Goal: Book appointment/travel/reservation

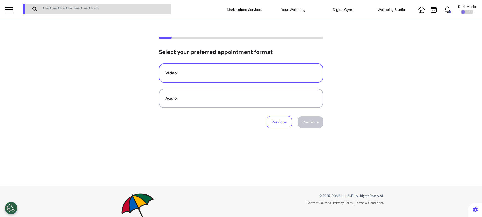
click at [270, 79] on button "Video" at bounding box center [241, 72] width 164 height 19
click at [308, 121] on button "Continue" at bounding box center [310, 122] width 25 height 12
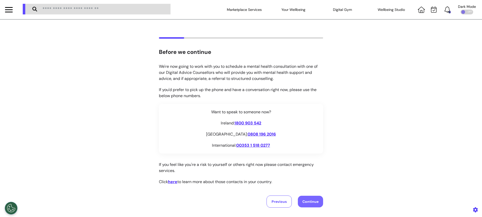
click at [313, 202] on button "Continue" at bounding box center [310, 201] width 25 height 12
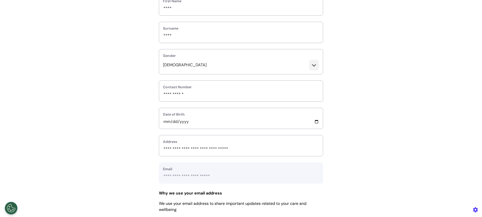
scroll to position [189, 0]
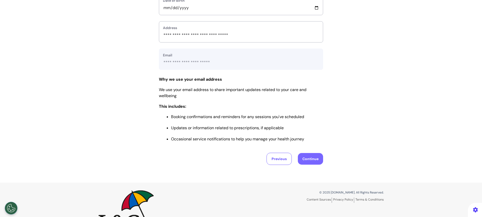
click at [309, 156] on button "Continue" at bounding box center [310, 159] width 25 height 12
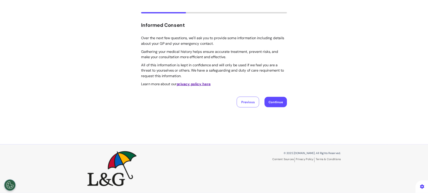
scroll to position [0, 0]
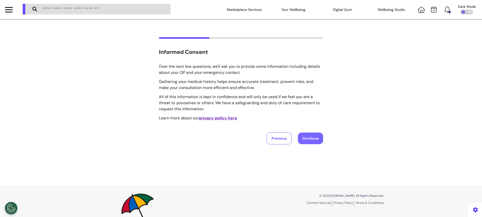
click at [310, 133] on button "Continue" at bounding box center [310, 138] width 25 height 12
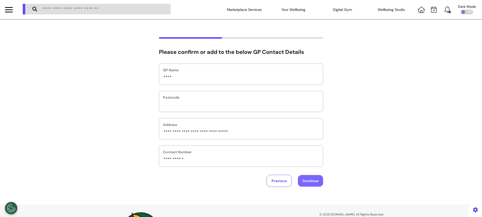
click at [309, 183] on button "Continue" at bounding box center [310, 181] width 25 height 12
select select "******"
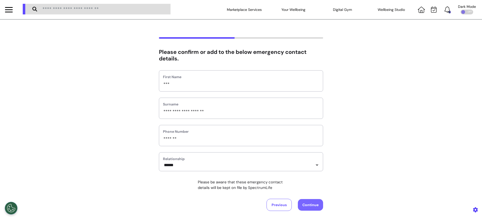
click at [314, 204] on button "Continue" at bounding box center [310, 205] width 25 height 12
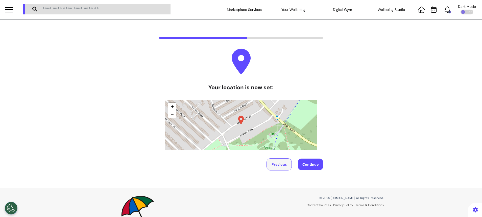
click at [275, 167] on button "Previous" at bounding box center [278, 164] width 25 height 12
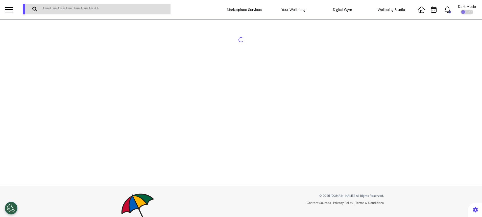
select select "******"
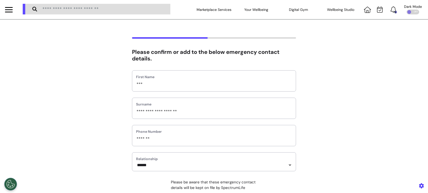
scroll to position [67, 0]
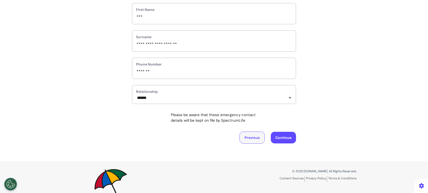
click at [252, 135] on button "Previous" at bounding box center [252, 137] width 25 height 12
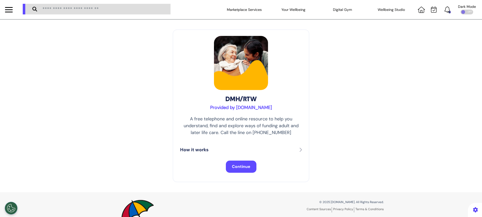
click at [235, 161] on button "Continue" at bounding box center [241, 166] width 31 height 12
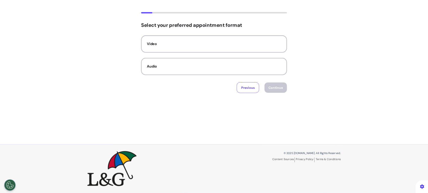
scroll to position [23, 0]
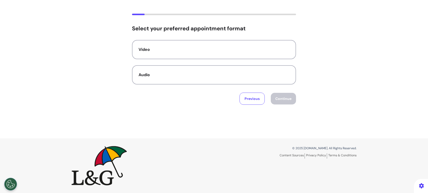
drag, startPoint x: 99, startPoint y: 4, endPoint x: 212, endPoint y: 123, distance: 164.4
click at [212, 123] on div "Select your preferred appointment format Video Audio Previous Continue" at bounding box center [214, 67] width 428 height 142
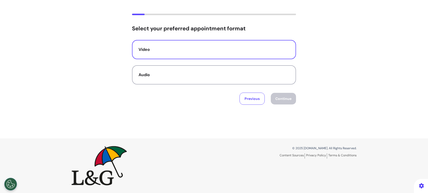
click at [169, 57] on button "Video" at bounding box center [214, 49] width 164 height 19
click at [274, 99] on button "Continue" at bounding box center [283, 99] width 25 height 12
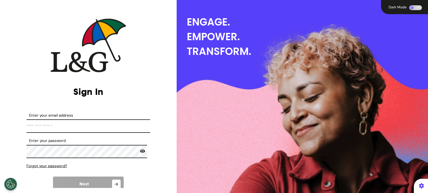
click at [116, 127] on input "Enter your email address" at bounding box center [89, 125] width 124 height 13
type input "**********"
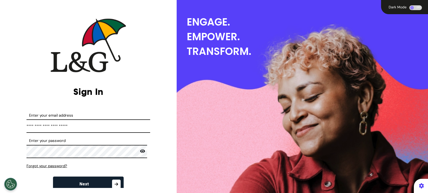
click at [88, 181] on button "Next" at bounding box center [88, 183] width 71 height 15
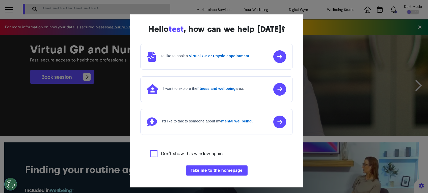
scroll to position [0, 214]
click at [226, 166] on button "Take me to the homepage" at bounding box center [217, 170] width 62 height 10
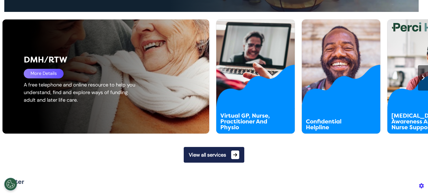
scroll to position [303, 0]
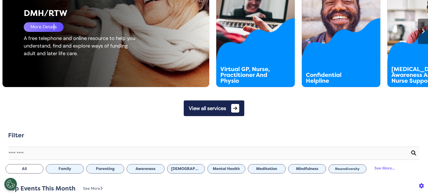
click at [53, 28] on div "More Details" at bounding box center [44, 27] width 40 height 10
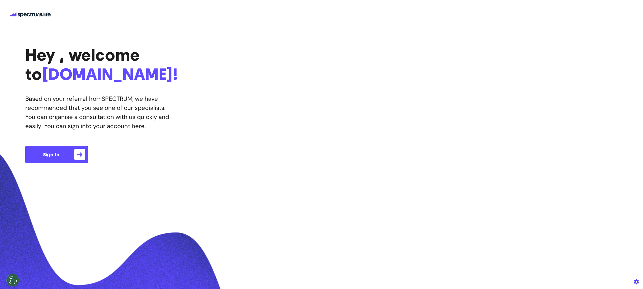
drag, startPoint x: 454, startPoint y: 4, endPoint x: 432, endPoint y: 64, distance: 64.0
click at [432, 64] on div "Hey , welcome to [DOMAIN_NAME]! Based on your referral from spectrum , we have …" at bounding box center [321, 104] width 643 height 158
click at [58, 157] on span "Sign In" at bounding box center [51, 154] width 16 height 5
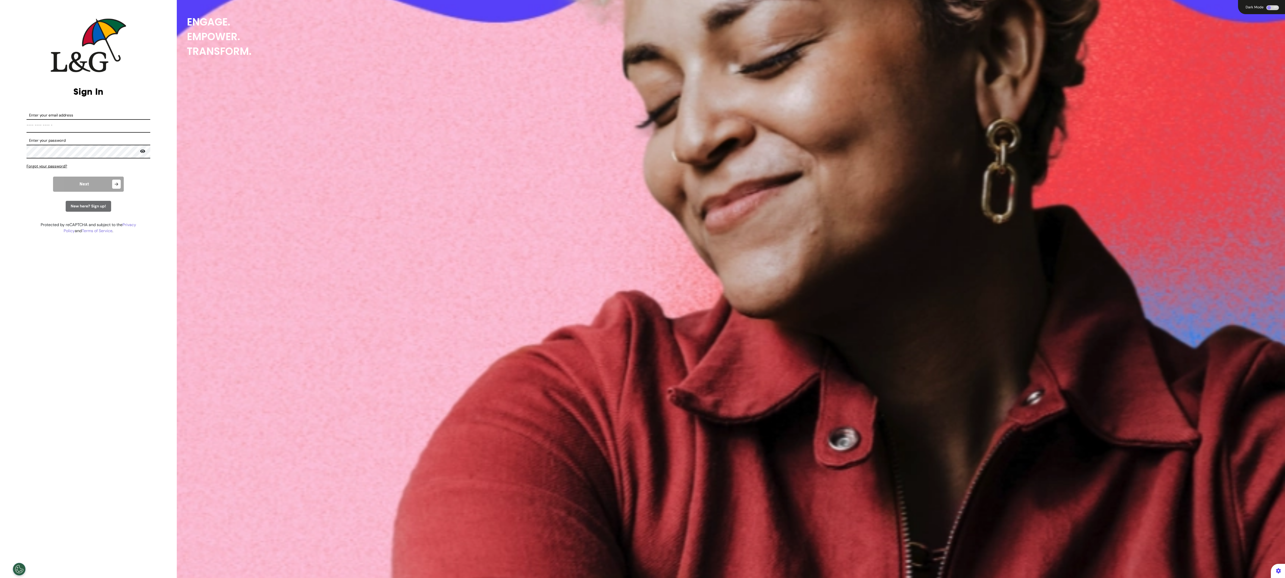
drag, startPoint x: 394, startPoint y: 14, endPoint x: 827, endPoint y: 161, distance: 457.0
click at [482, 161] on div "ENGAGE. EMPOWER. TRANSFORM." at bounding box center [731, 289] width 1108 height 578
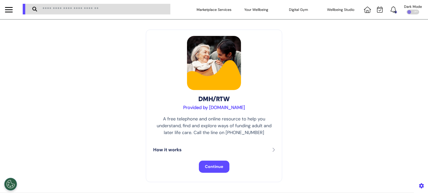
click at [215, 165] on span "Continue" at bounding box center [214, 166] width 18 height 5
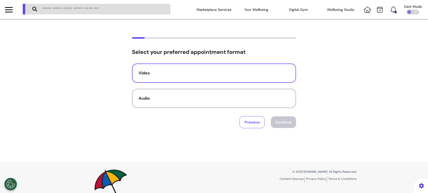
click at [162, 75] on div "Video" at bounding box center [214, 73] width 151 height 6
click at [271, 129] on div "Select your preferred appointment format Video Audio Previous Continue" at bounding box center [214, 90] width 428 height 142
click at [274, 122] on button "Continue" at bounding box center [283, 122] width 25 height 12
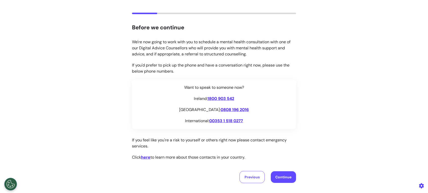
scroll to position [67, 0]
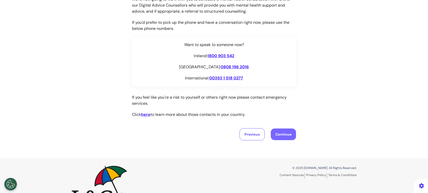
click at [272, 130] on button "Continue" at bounding box center [283, 134] width 25 height 12
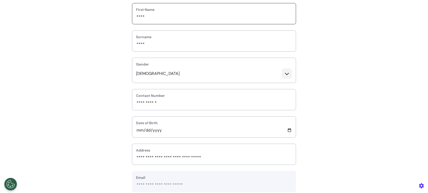
click at [198, 18] on input "****" at bounding box center [214, 17] width 156 height 7
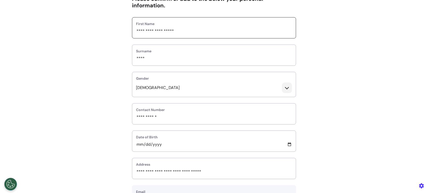
scroll to position [0, 0]
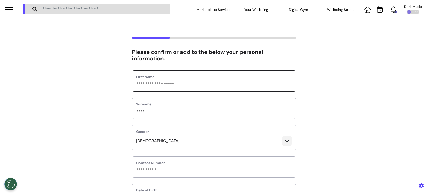
type input "**********"
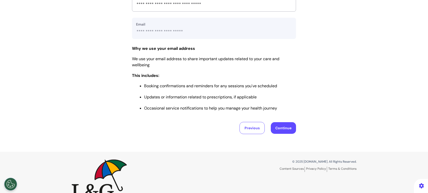
scroll to position [233, 0]
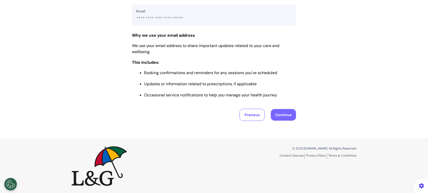
click at [288, 115] on button "Continue" at bounding box center [283, 115] width 25 height 12
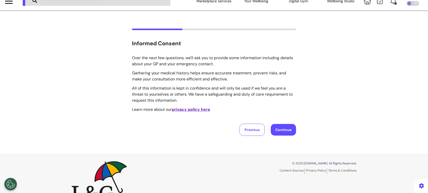
scroll to position [0, 0]
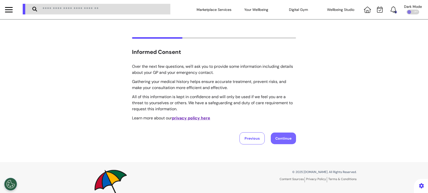
click at [277, 143] on button "Continue" at bounding box center [283, 138] width 25 height 12
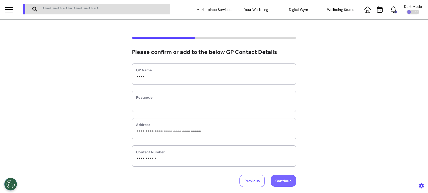
click at [288, 182] on button "Continue" at bounding box center [283, 181] width 25 height 12
select select "******"
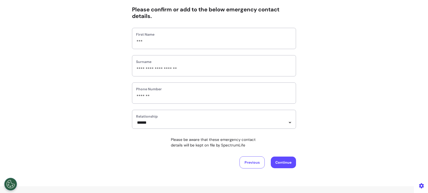
scroll to position [24, 0]
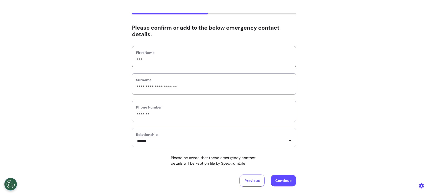
click at [162, 61] on input "***" at bounding box center [214, 60] width 156 height 7
click at [287, 180] on button "Continue" at bounding box center [283, 181] width 25 height 12
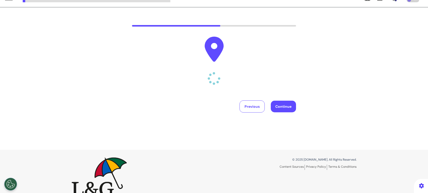
scroll to position [0, 0]
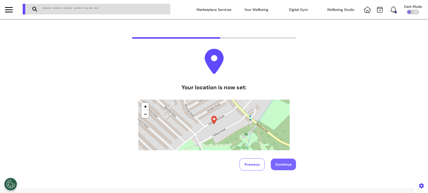
click at [291, 162] on button "Continue" at bounding box center [283, 164] width 25 height 12
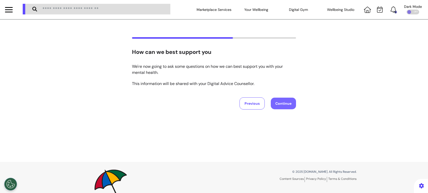
click at [277, 101] on button "Continue" at bounding box center [283, 103] width 25 height 12
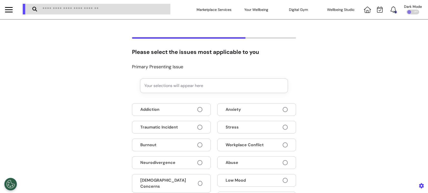
click at [279, 185] on button "Low Mood" at bounding box center [256, 180] width 79 height 13
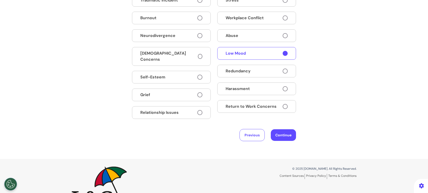
scroll to position [147, 0]
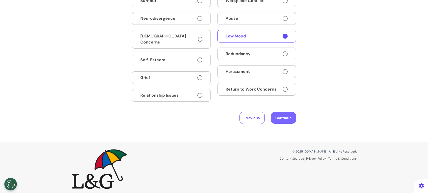
click at [283, 117] on button "Continue" at bounding box center [283, 118] width 25 height 12
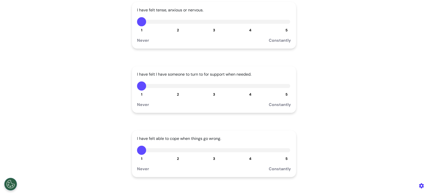
scroll to position [0, 0]
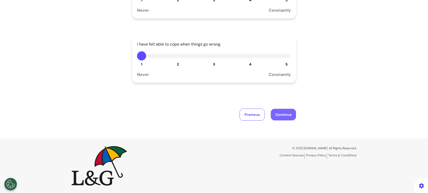
click at [274, 118] on button "Continue" at bounding box center [283, 115] width 25 height 12
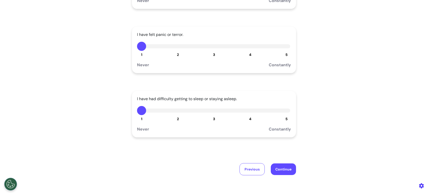
scroll to position [156, 0]
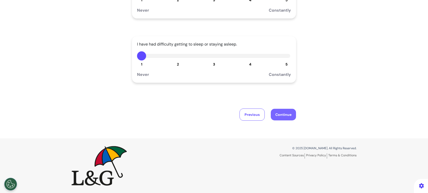
click at [282, 116] on button "Continue" at bounding box center [283, 115] width 25 height 12
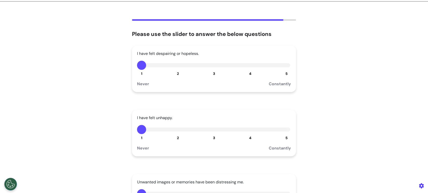
scroll to position [135, 0]
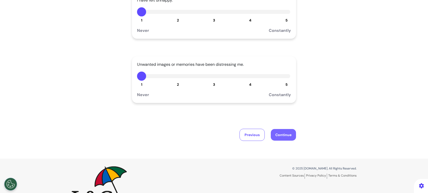
click at [277, 133] on button "Continue" at bounding box center [283, 135] width 25 height 12
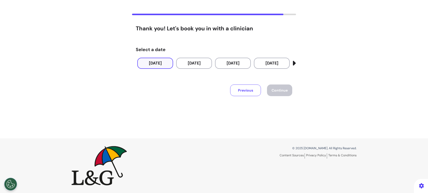
click at [152, 64] on button "26 Sep 2025" at bounding box center [155, 63] width 36 height 11
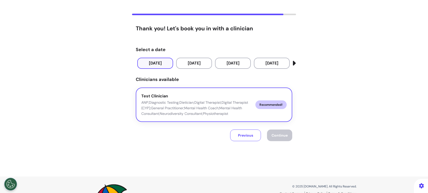
click at [232, 98] on div "Test Clinician ANP;Diagnostic Testing;Dietician;Digital Therapist;Digital Thera…" at bounding box center [196, 104] width 110 height 23
click at [282, 137] on button "Continue" at bounding box center [279, 135] width 25 height 12
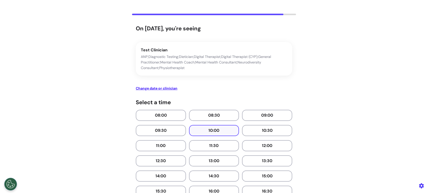
click at [210, 128] on button "10:00" at bounding box center [214, 130] width 50 height 11
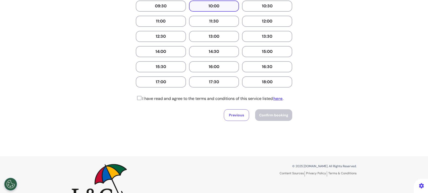
scroll to position [158, 0]
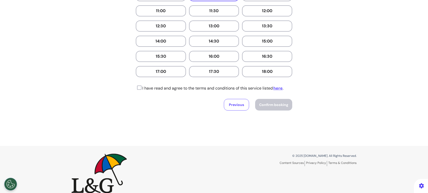
click at [137, 85] on icon at bounding box center [139, 87] width 6 height 5
click at [279, 105] on span "Confirm booking" at bounding box center [273, 104] width 29 height 5
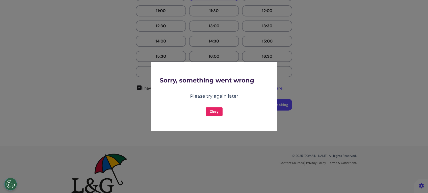
click at [214, 114] on button "Okay" at bounding box center [214, 111] width 17 height 9
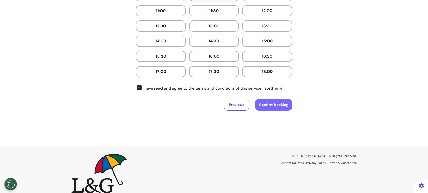
click at [275, 104] on span "Confirm booking" at bounding box center [273, 104] width 29 height 5
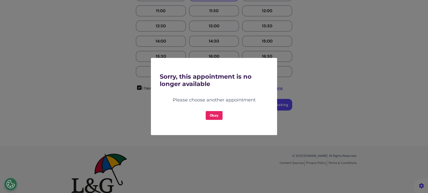
click at [212, 115] on button "Okay" at bounding box center [214, 115] width 17 height 9
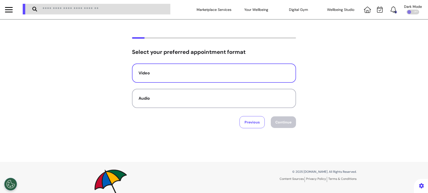
click at [195, 72] on div "Video" at bounding box center [214, 73] width 151 height 6
click at [281, 125] on button "Continue" at bounding box center [283, 122] width 25 height 12
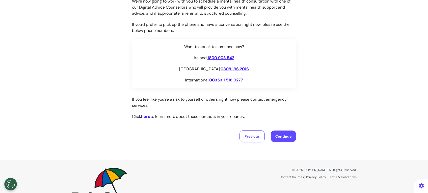
scroll to position [67, 0]
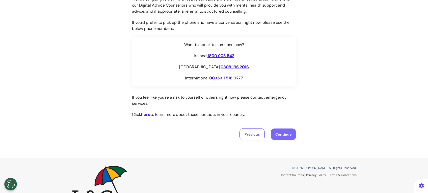
click at [283, 133] on button "Continue" at bounding box center [283, 134] width 25 height 12
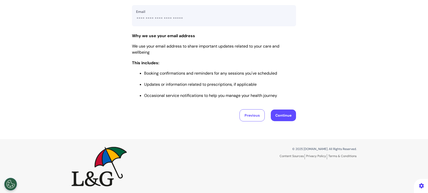
scroll to position [233, 0]
click at [280, 114] on button "Continue" at bounding box center [283, 115] width 25 height 12
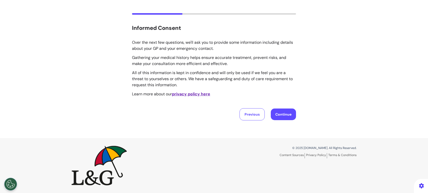
scroll to position [0, 0]
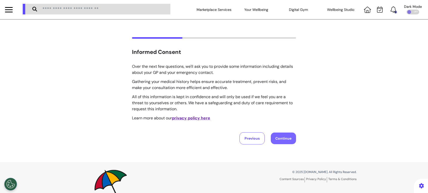
click at [277, 134] on button "Continue" at bounding box center [283, 138] width 25 height 12
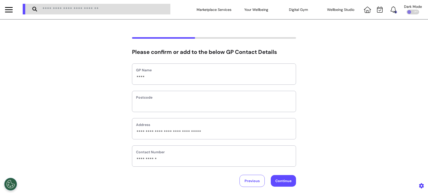
scroll to position [34, 0]
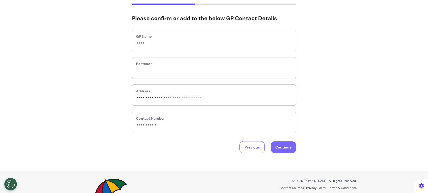
click at [274, 144] on button "Continue" at bounding box center [283, 147] width 25 height 12
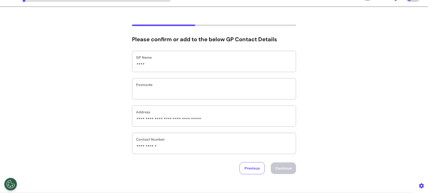
select select "******"
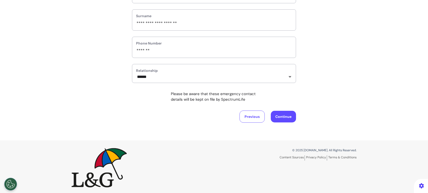
scroll to position [91, 0]
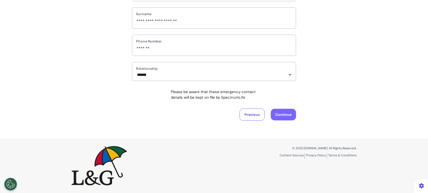
click at [285, 111] on button "Continue" at bounding box center [283, 115] width 25 height 12
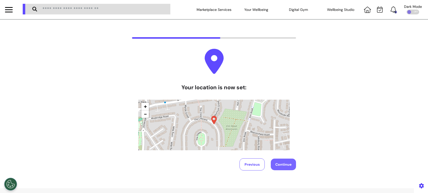
click at [274, 163] on button "Continue" at bounding box center [283, 164] width 25 height 12
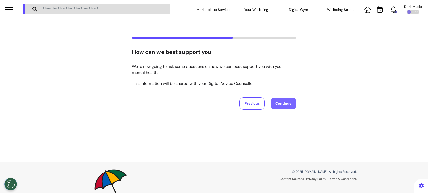
click at [287, 104] on button "Continue" at bounding box center [283, 103] width 25 height 12
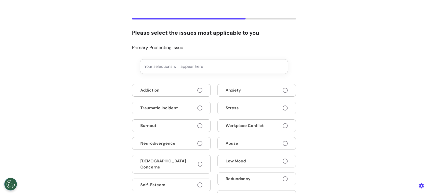
scroll to position [34, 0]
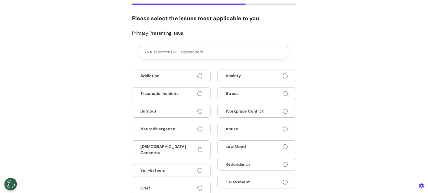
drag, startPoint x: 282, startPoint y: 71, endPoint x: 281, endPoint y: 78, distance: 7.1
click at [282, 71] on button "Anxiety" at bounding box center [256, 75] width 79 height 13
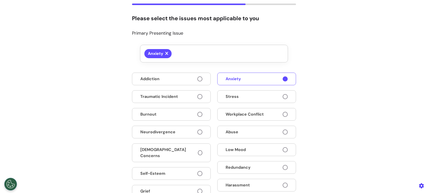
click at [282, 92] on button "Stress" at bounding box center [256, 96] width 79 height 13
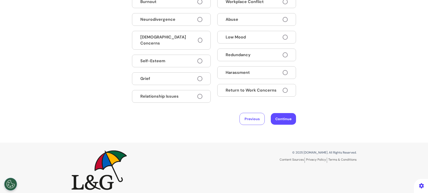
scroll to position [147, 0]
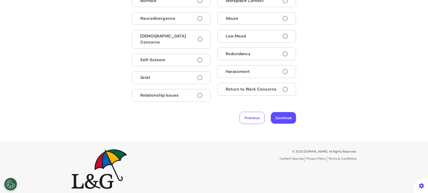
click at [281, 82] on div "Addiction Traumatic Incident Burnout Neurodivergence LGBTQIA+ Concerns Self-Est…" at bounding box center [214, 31] width 164 height 144
click at [280, 89] on button "Return to Work Concerns" at bounding box center [256, 89] width 79 height 13
click at [284, 112] on button "Continue" at bounding box center [283, 118] width 25 height 12
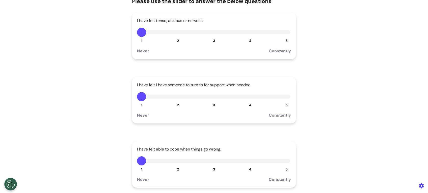
scroll to position [101, 0]
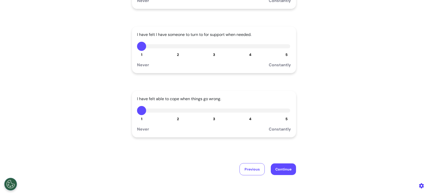
click at [250, 118] on div "I have felt able to cope when things go wrong. 1 2 3 4 5 Never Constantly" at bounding box center [214, 114] width 164 height 46
click at [249, 118] on span "4" at bounding box center [250, 118] width 2 height 5
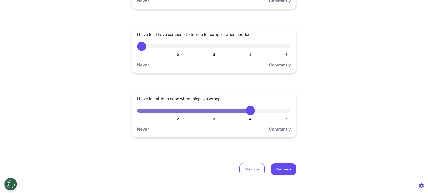
click at [213, 54] on span "3" at bounding box center [214, 54] width 2 height 5
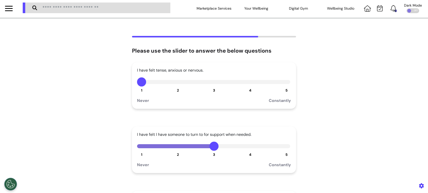
scroll to position [0, 0]
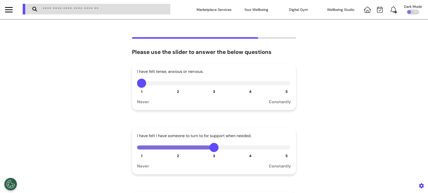
click at [213, 90] on div "I have felt tense, anxious or nervous. 1 2 3 4 5 Never Constantly" at bounding box center [214, 86] width 164 height 46
click at [213, 90] on span "3" at bounding box center [214, 91] width 2 height 5
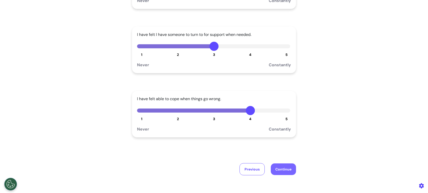
click at [281, 164] on button "Continue" at bounding box center [283, 169] width 25 height 12
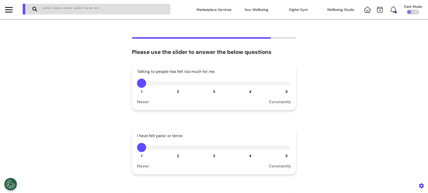
click at [174, 92] on div "Talking to people has felt too much for me. 1 2 3 4 5 Never Constantly" at bounding box center [214, 86] width 164 height 46
click at [177, 91] on span "2" at bounding box center [178, 91] width 2 height 5
click at [249, 154] on span "4" at bounding box center [250, 155] width 2 height 5
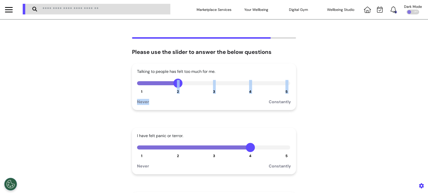
scroll to position [67, 0]
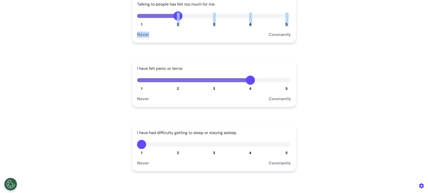
click at [286, 150] on span "5" at bounding box center [287, 152] width 2 height 5
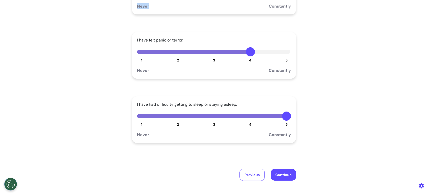
scroll to position [135, 0]
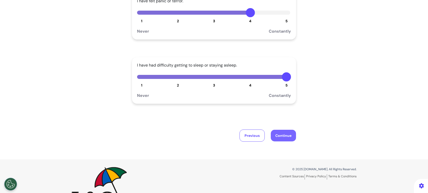
click at [281, 135] on button "Continue" at bounding box center [283, 136] width 25 height 12
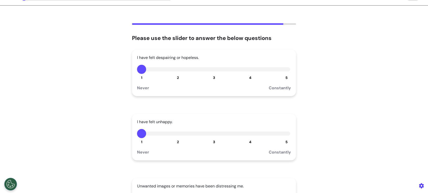
scroll to position [0, 0]
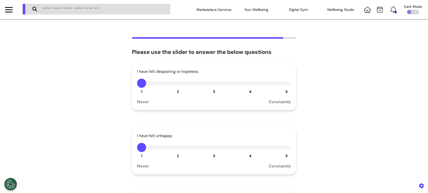
click at [248, 88] on div "I have felt despairing or hopeless. 1 2 3 4 5 Never Constantly" at bounding box center [214, 86] width 164 height 46
click at [248, 85] on button "4" at bounding box center [250, 83] width 9 height 9
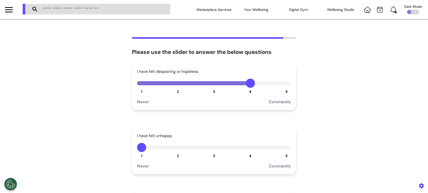
click at [211, 147] on button "3" at bounding box center [214, 147] width 9 height 9
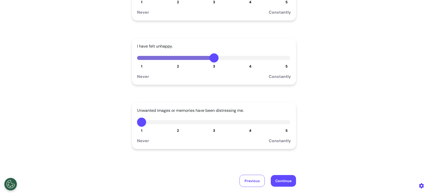
scroll to position [101, 0]
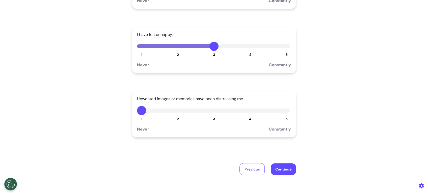
click at [176, 121] on div "Never Constantly" at bounding box center [214, 126] width 154 height 11
click at [177, 120] on span "2" at bounding box center [178, 118] width 2 height 5
click at [272, 165] on button "Continue" at bounding box center [283, 169] width 25 height 12
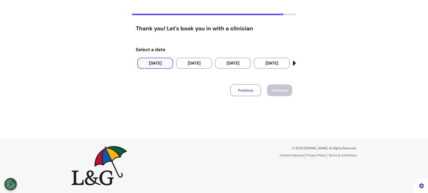
click at [159, 65] on button "26 Sep 2025" at bounding box center [155, 63] width 36 height 11
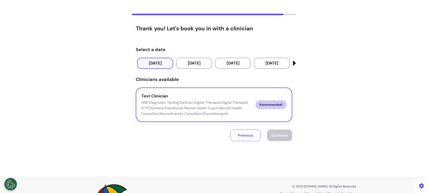
click at [257, 103] on span "Recommended!" at bounding box center [271, 104] width 31 height 9
click at [279, 137] on button "Continue" at bounding box center [279, 135] width 25 height 12
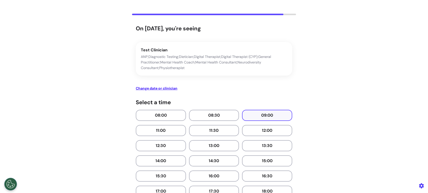
click at [271, 115] on button "09:00" at bounding box center [267, 115] width 50 height 11
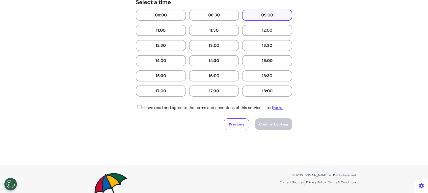
scroll to position [125, 0]
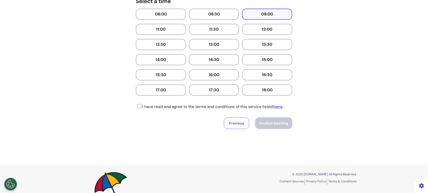
click at [136, 107] on icon at bounding box center [139, 106] width 6 height 5
click at [265, 124] on span "Confirm booking" at bounding box center [273, 123] width 29 height 5
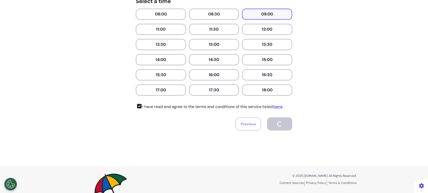
scroll to position [113, 0]
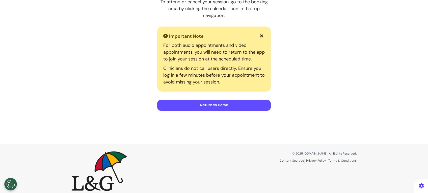
click at [214, 101] on button "Return to Home" at bounding box center [214, 105] width 114 height 11
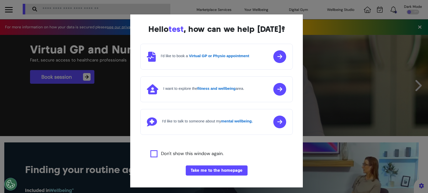
scroll to position [0, 214]
click at [212, 169] on button "Take me to the homepage" at bounding box center [217, 170] width 62 height 10
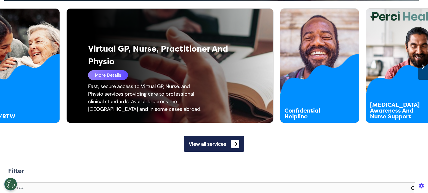
scroll to position [269, 0]
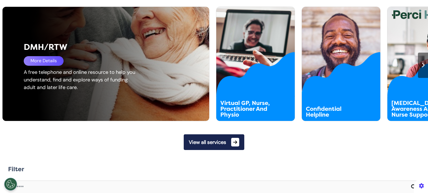
click at [47, 60] on div "More Details" at bounding box center [44, 61] width 40 height 10
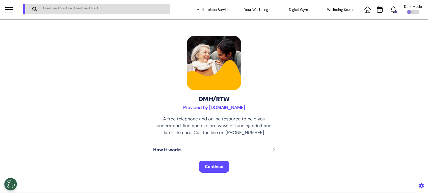
click at [214, 165] on span "Continue" at bounding box center [214, 166] width 18 height 5
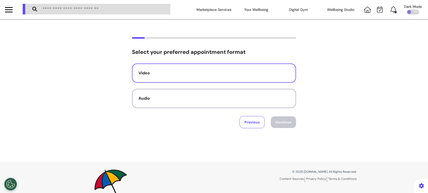
click at [237, 72] on div "Video" at bounding box center [214, 73] width 151 height 6
click at [277, 122] on button "Continue" at bounding box center [283, 122] width 25 height 12
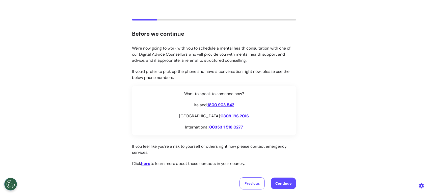
scroll to position [34, 0]
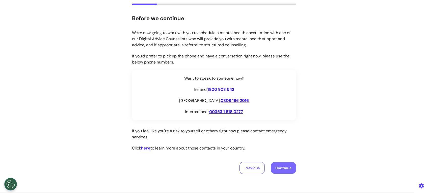
click at [272, 166] on button "Continue" at bounding box center [283, 168] width 25 height 12
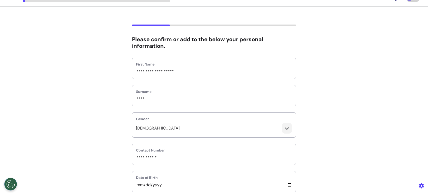
scroll to position [0, 0]
